Goal: Information Seeking & Learning: Learn about a topic

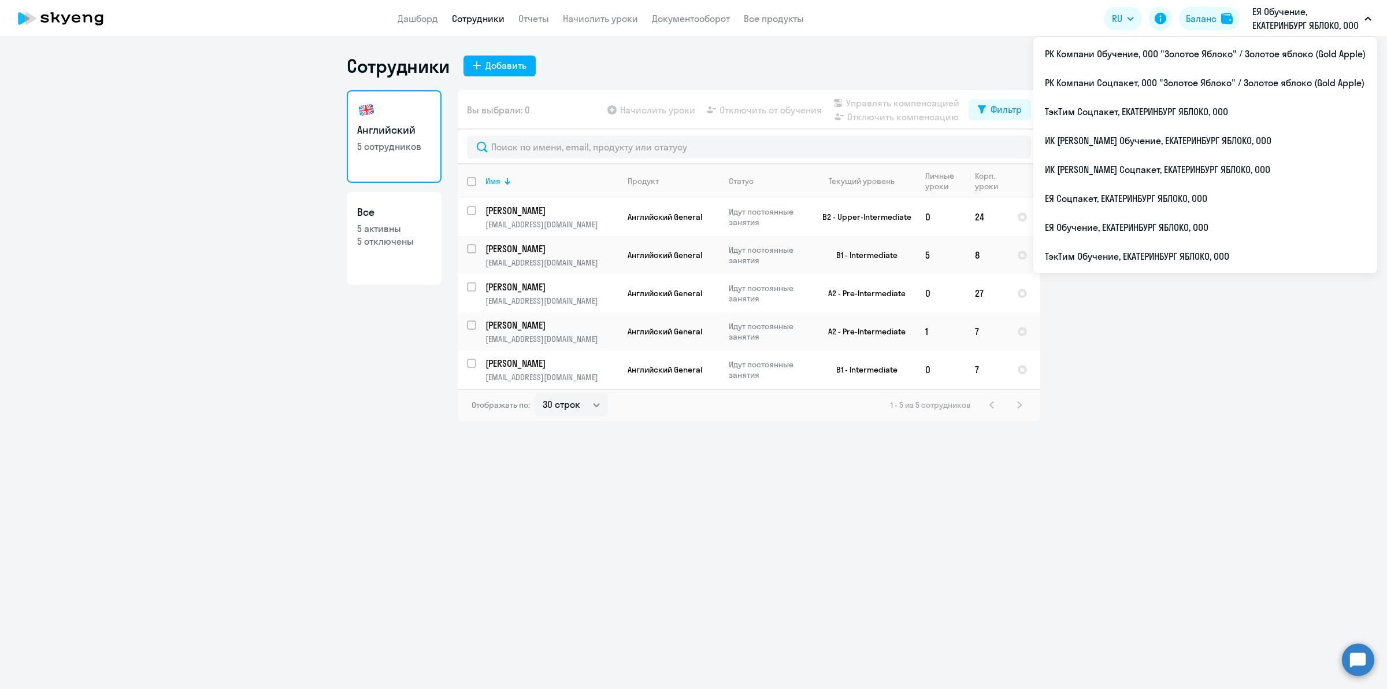
select select "30"
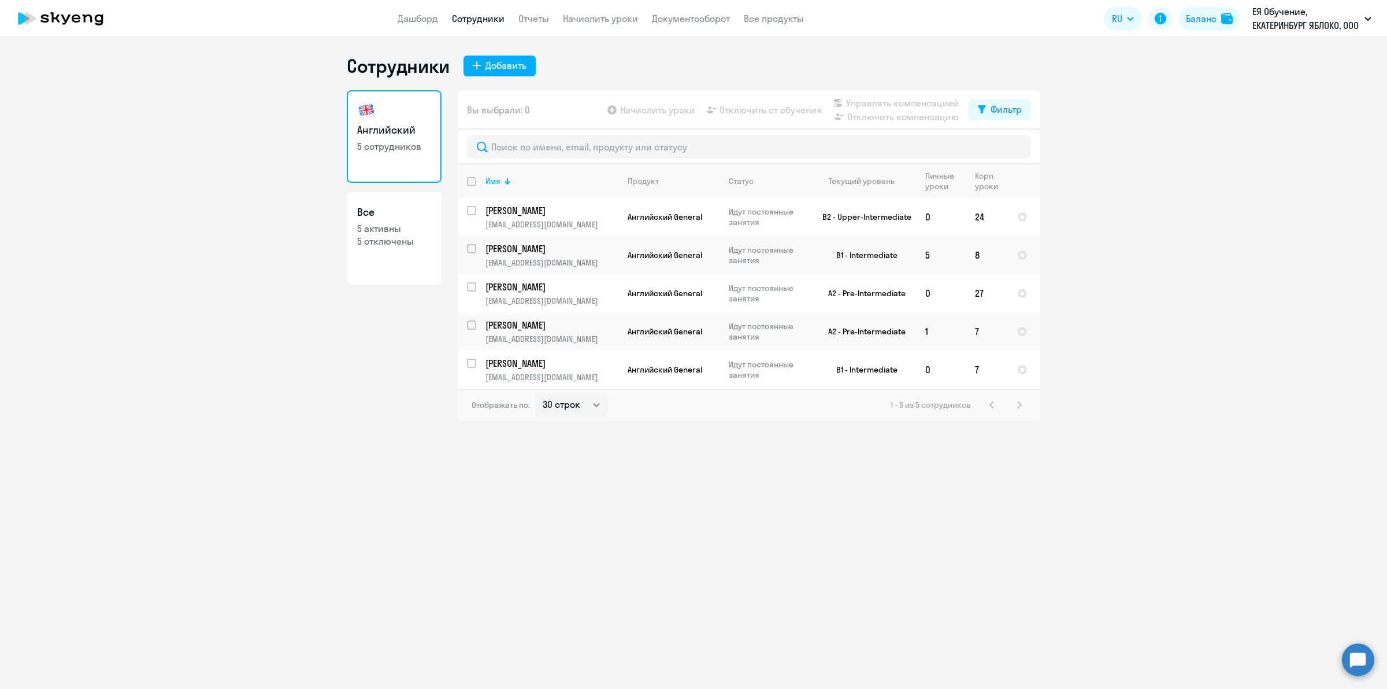
click at [1212, 388] on ng-component "Сотрудники Добавить Английский 5 сотрудников Все 5 активны 5 отключены Вы выбра…" at bounding box center [693, 237] width 1387 height 367
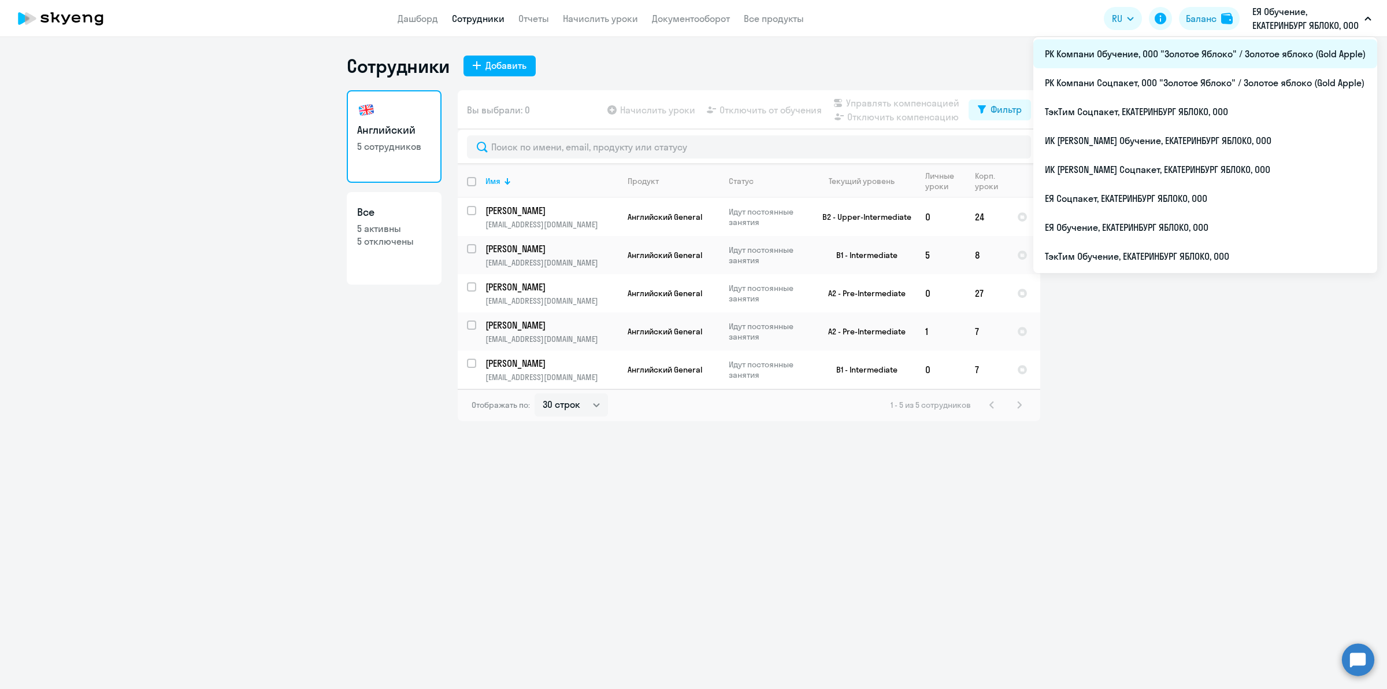
click at [1195, 49] on li "РК Компани Обучение, ООО "Золотое Яблоко" / Золотое яблоко (Gold Apple)" at bounding box center [1206, 53] width 344 height 29
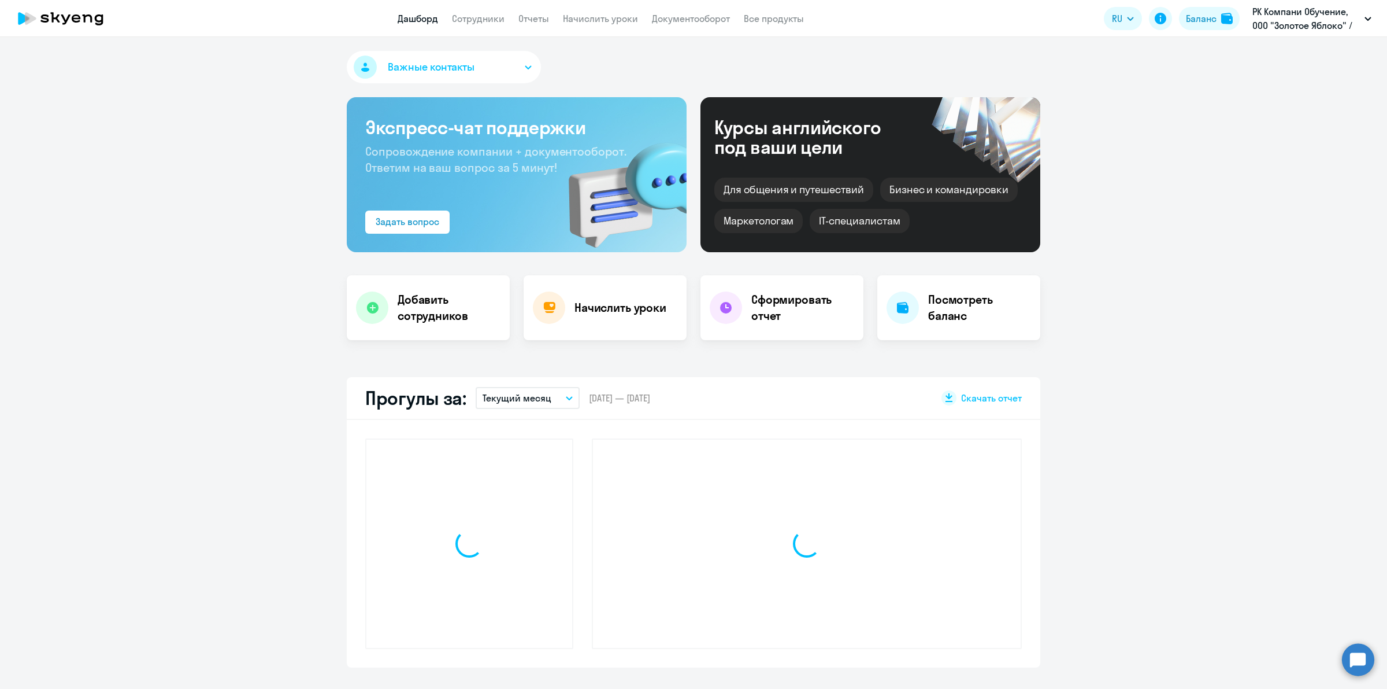
click at [480, 25] on app-menu-item-link "Сотрудники" at bounding box center [478, 19] width 53 height 14
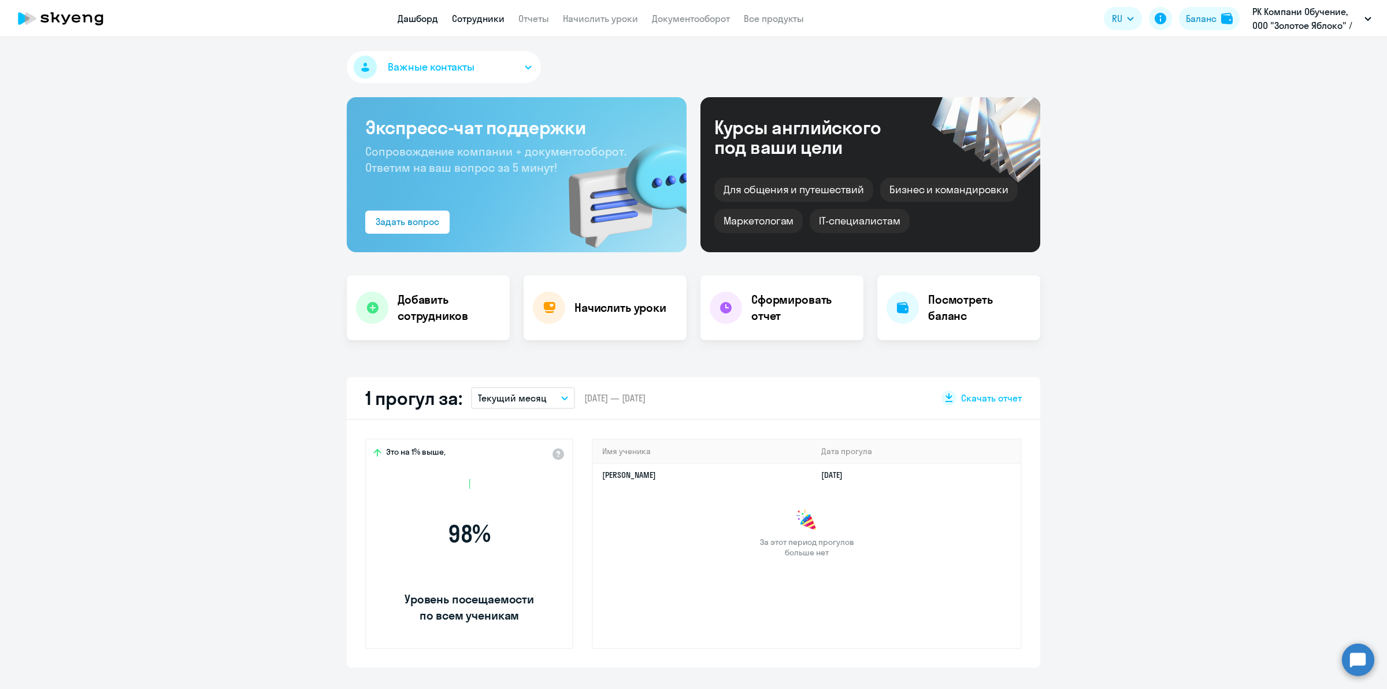
click at [487, 18] on link "Сотрудники" at bounding box center [478, 19] width 53 height 12
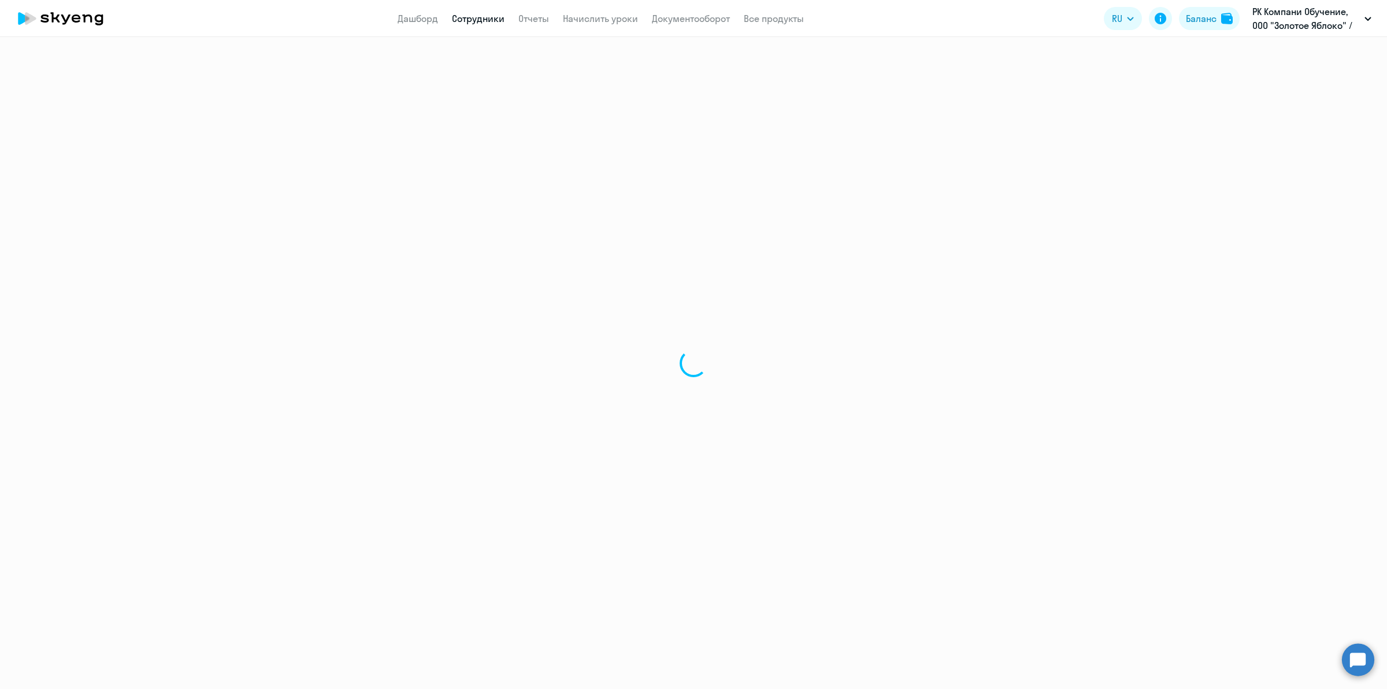
select select "30"
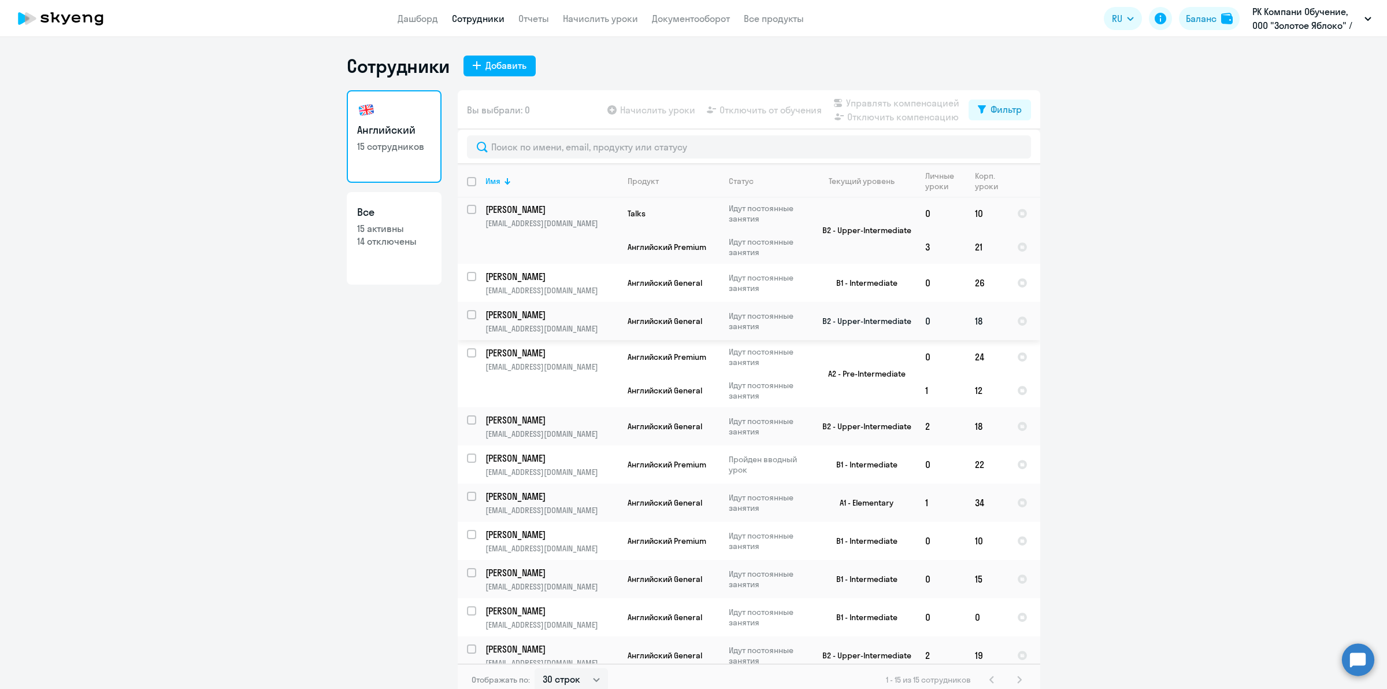
scroll to position [186, 0]
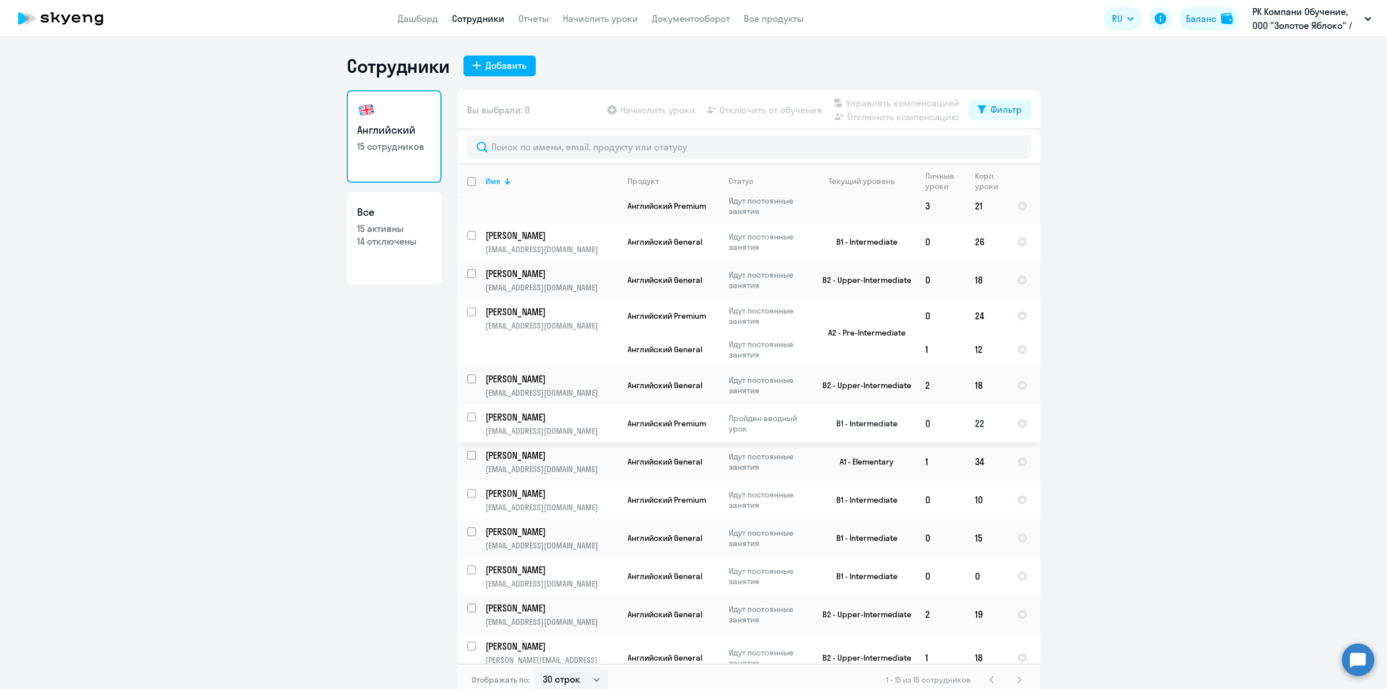
click at [809, 420] on td "B1 - Intermediate" at bounding box center [863, 423] width 108 height 38
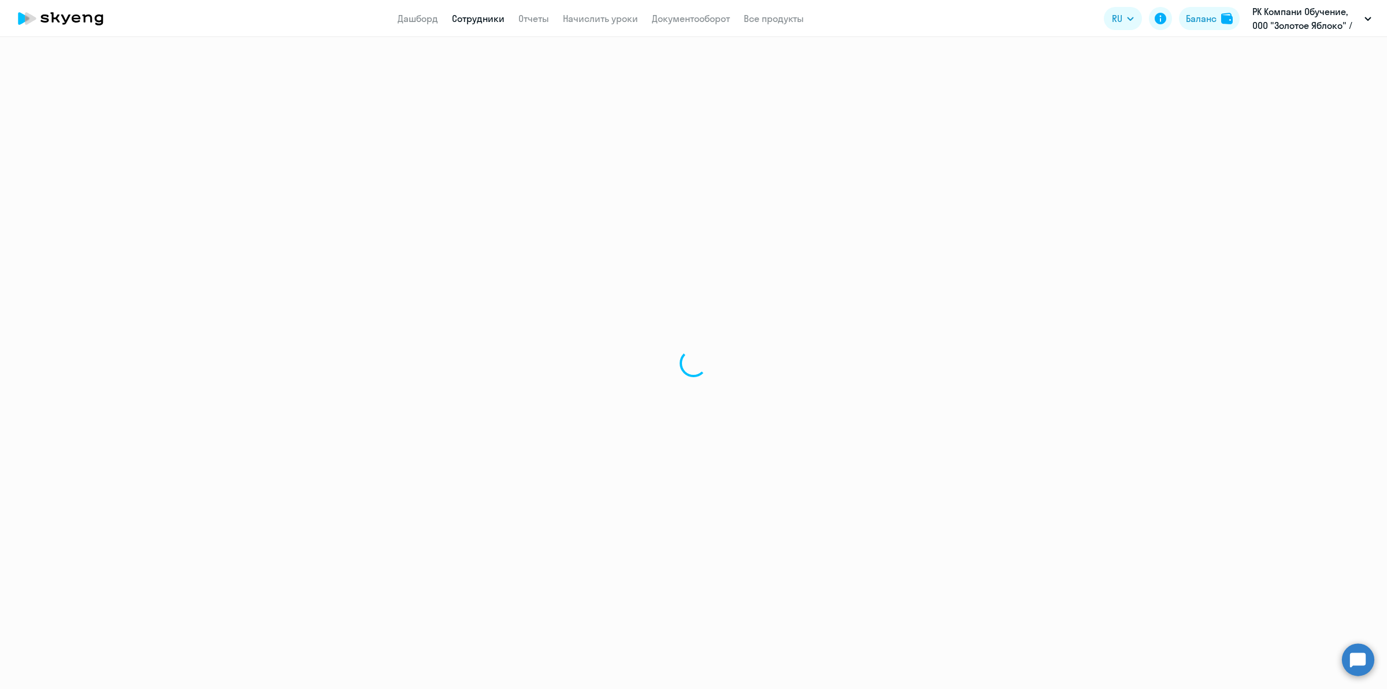
select select "english"
